Goal: Task Accomplishment & Management: Manage account settings

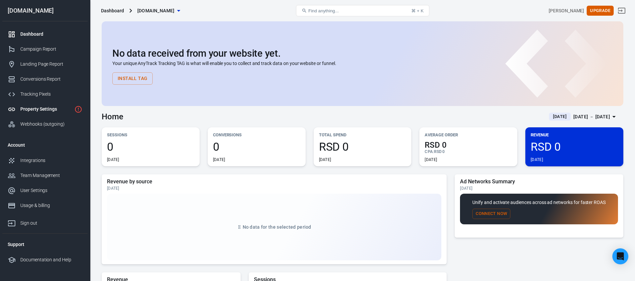
click at [27, 106] on div "Property Settings" at bounding box center [45, 109] width 51 height 7
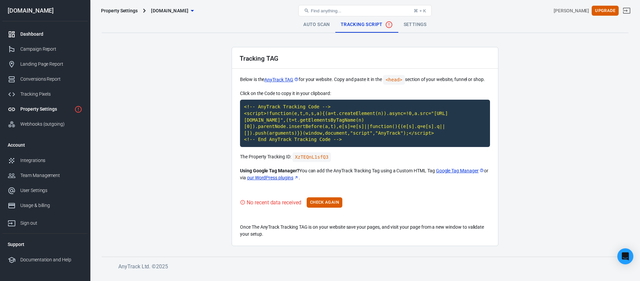
click at [31, 38] on link "Dashboard" at bounding box center [44, 34] width 85 height 15
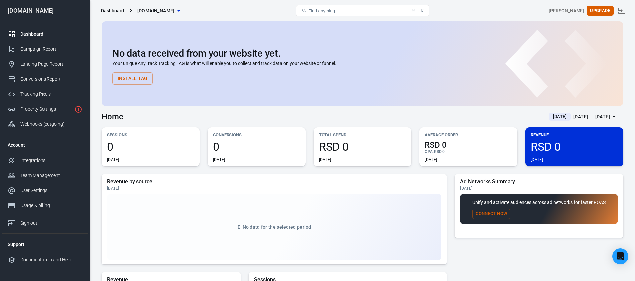
click at [37, 12] on div "[DOMAIN_NAME]" at bounding box center [44, 11] width 85 height 6
click at [56, 111] on div "Property Settings" at bounding box center [45, 109] width 51 height 7
